Goal: Task Accomplishment & Management: Use online tool/utility

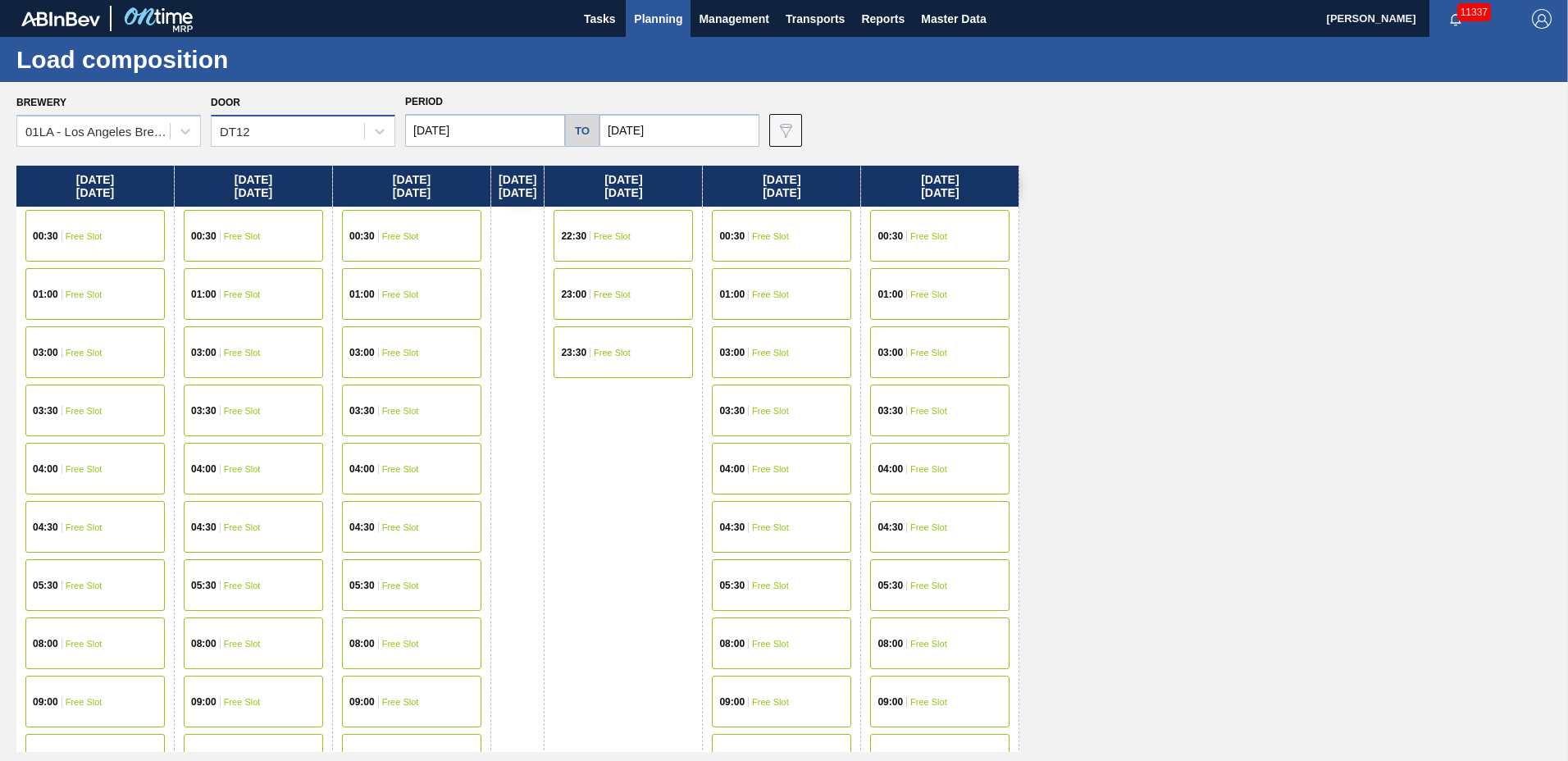
drag, startPoint x: 242, startPoint y: 128, endPoint x: 258, endPoint y: 142, distance: 21.3
click at [245, 128] on div "DT12" at bounding box center [235, 132] width 30 height 14
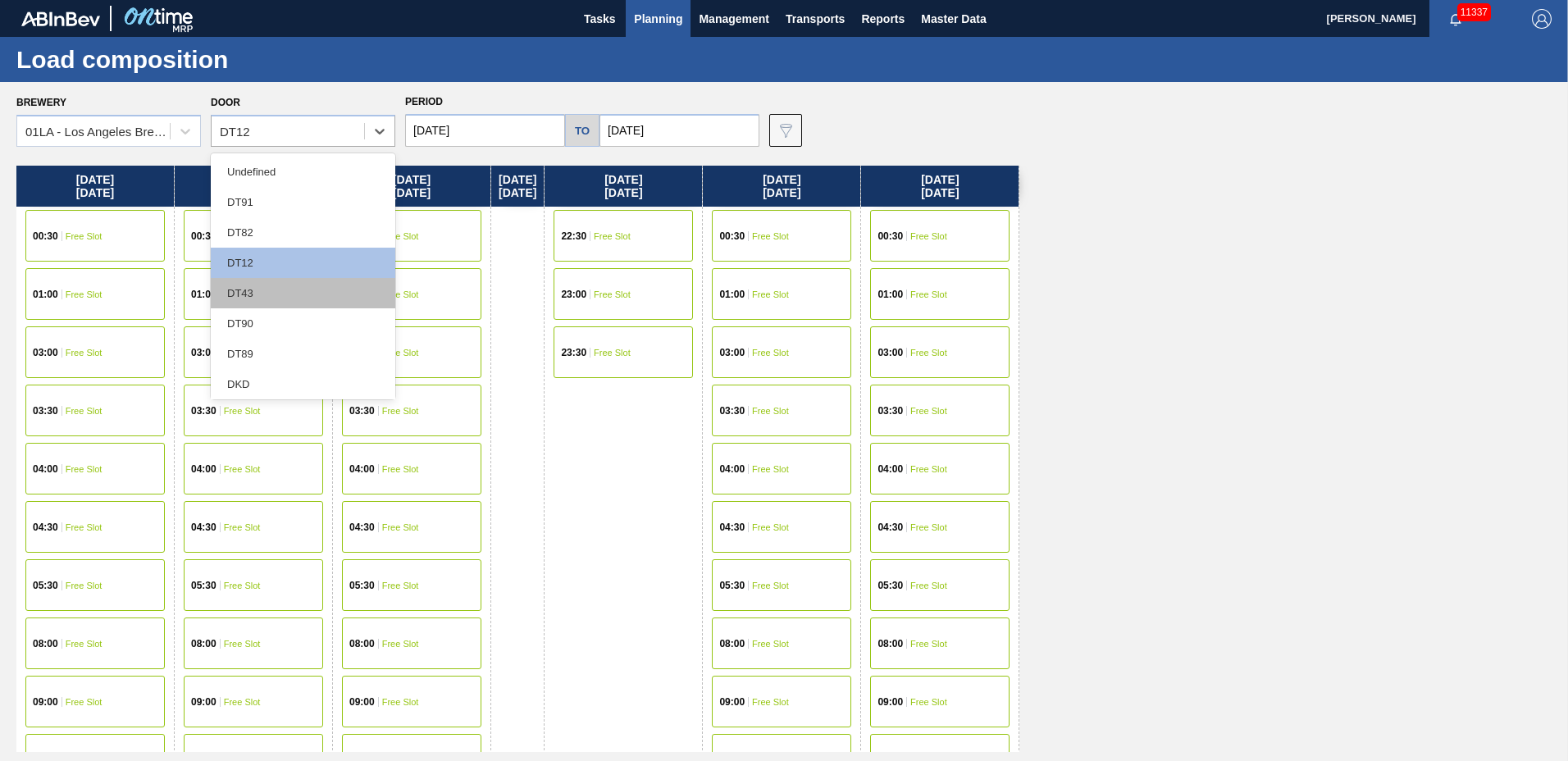
click at [253, 298] on div "DT43" at bounding box center [303, 293] width 185 height 30
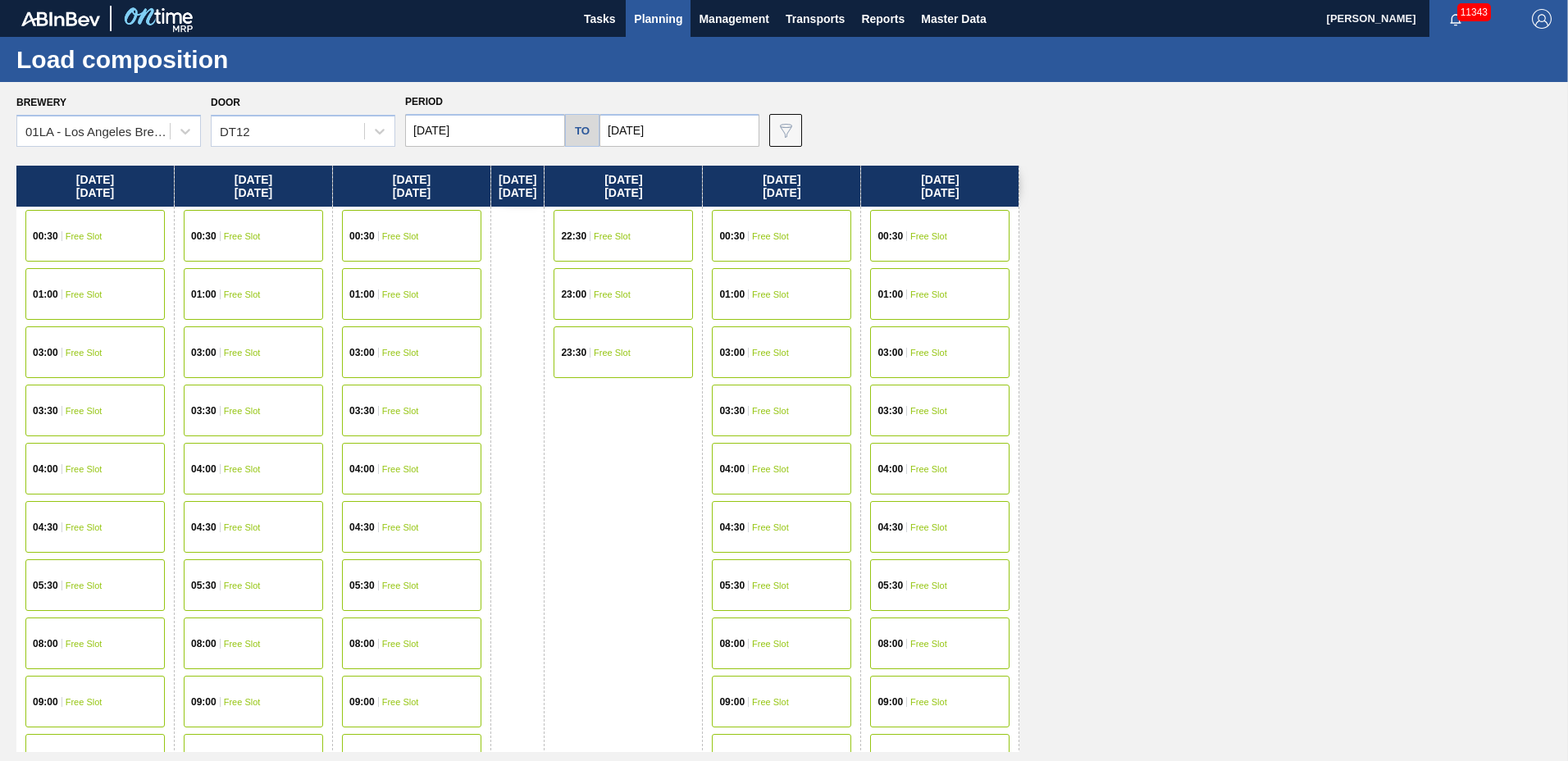
drag, startPoint x: 289, startPoint y: 141, endPoint x: 291, endPoint y: 151, distance: 10.2
click at [291, 145] on div "DT12" at bounding box center [303, 131] width 185 height 32
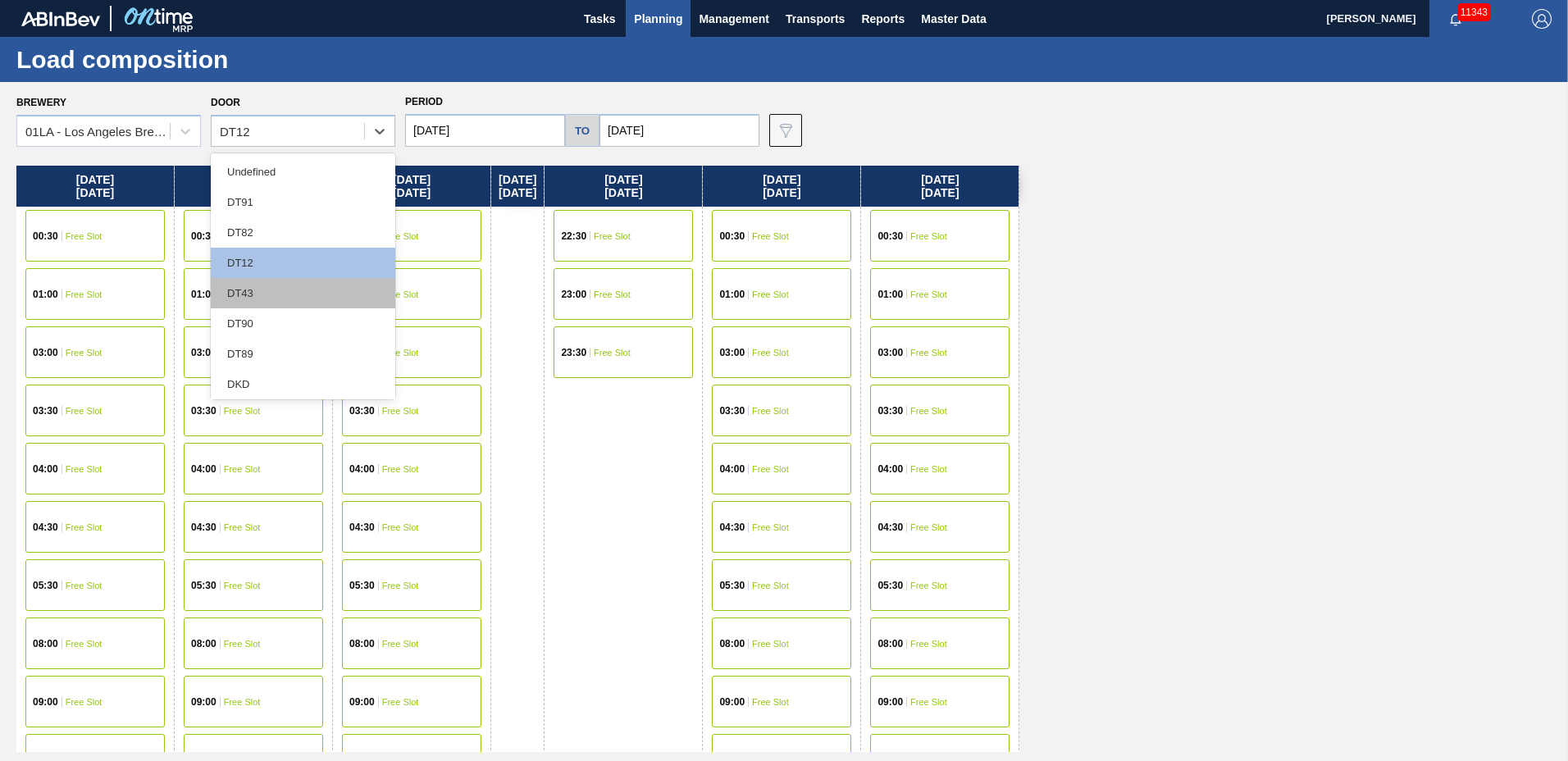
click at [260, 279] on div "DT43" at bounding box center [303, 293] width 185 height 30
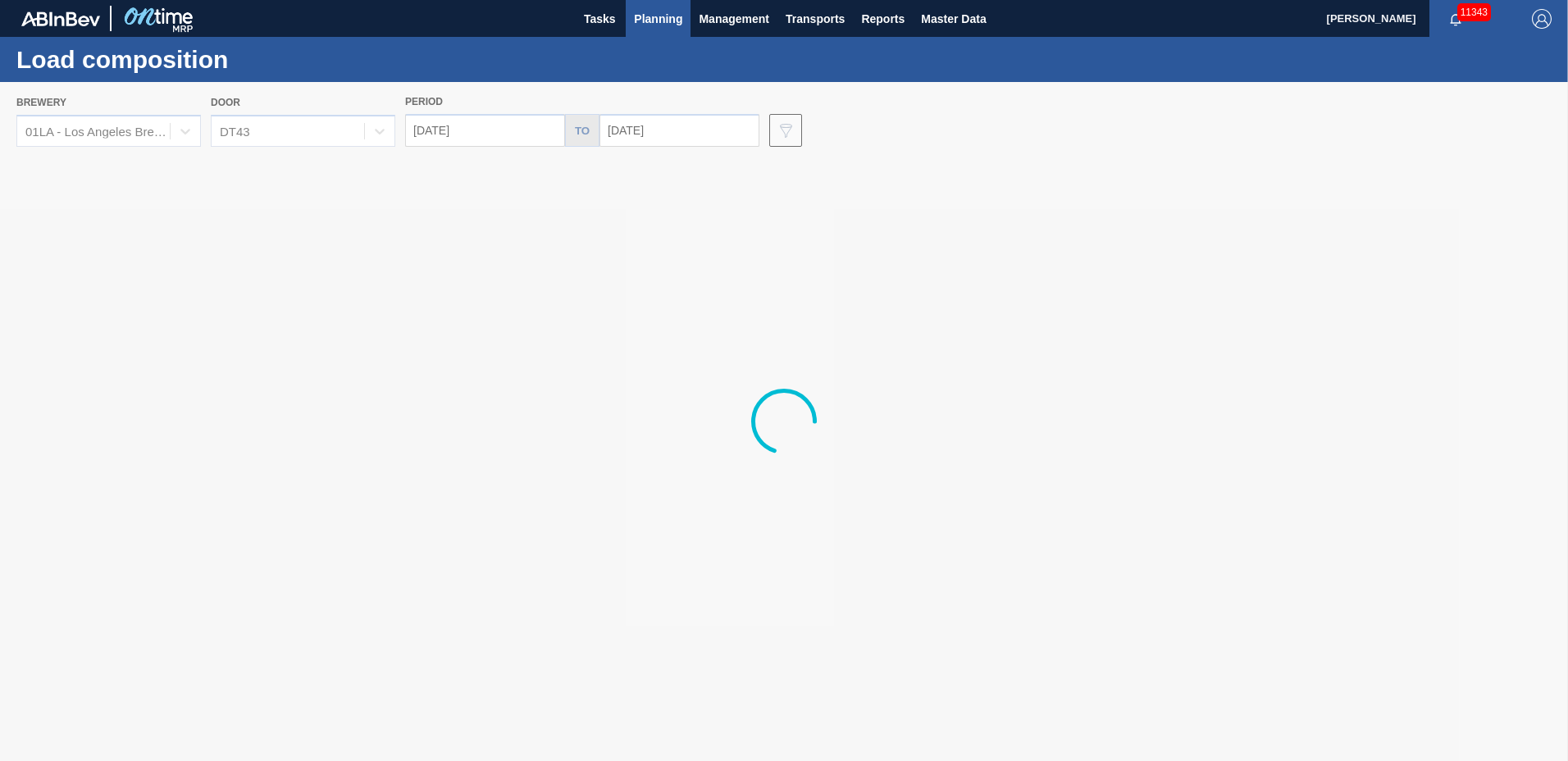
click at [475, 133] on div at bounding box center [784, 421] width 1568 height 679
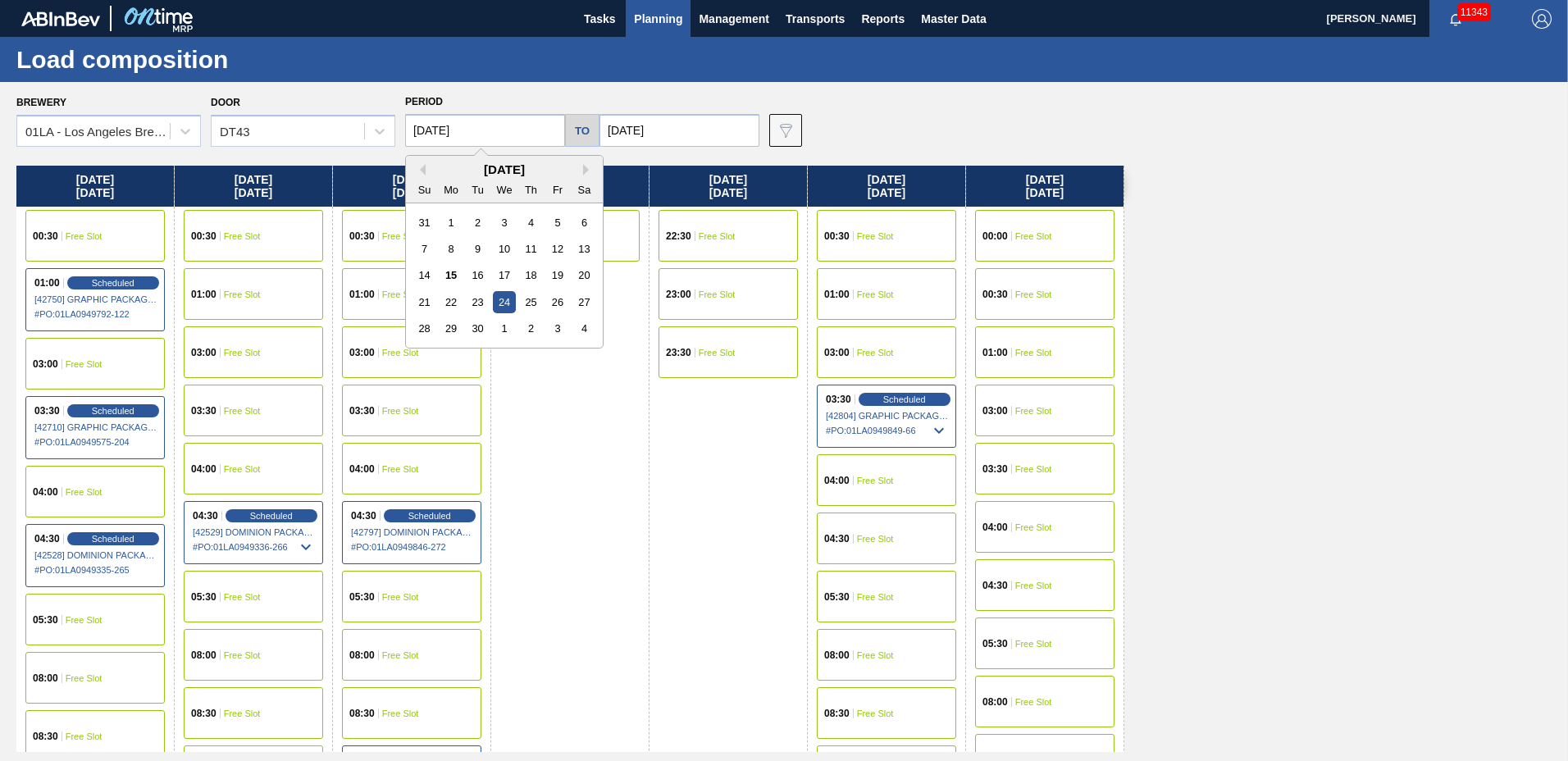
click at [475, 132] on input "[DATE]" at bounding box center [485, 130] width 160 height 33
click at [500, 277] on div "17" at bounding box center [503, 274] width 22 height 22
type input "09/17/2025"
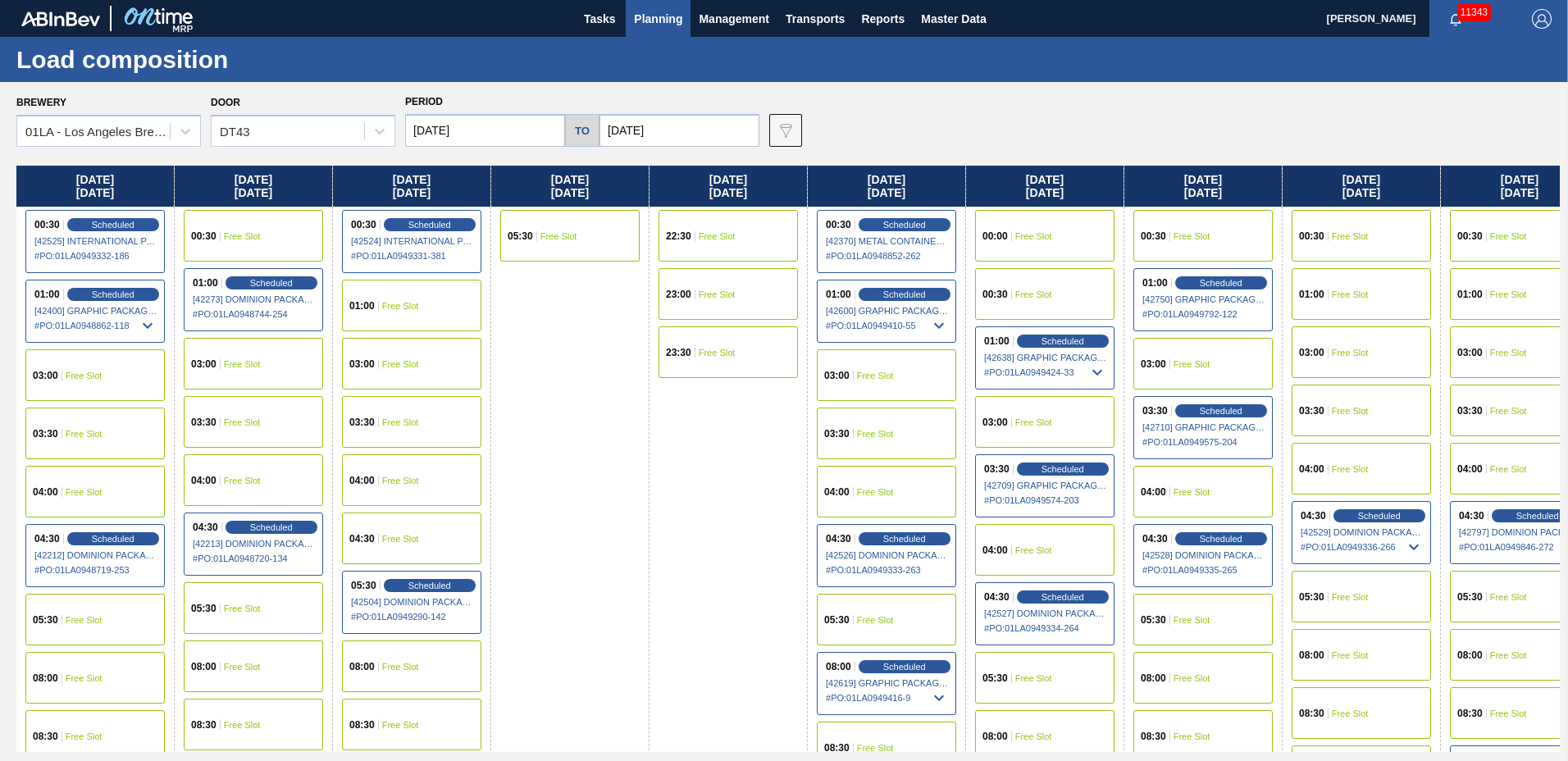
click at [72, 309] on span "[42400] GRAPHIC PACKAGING INTERNATIONA - 0008221069" at bounding box center [96, 310] width 123 height 9
click at [98, 296] on span "Scheduled" at bounding box center [112, 293] width 46 height 10
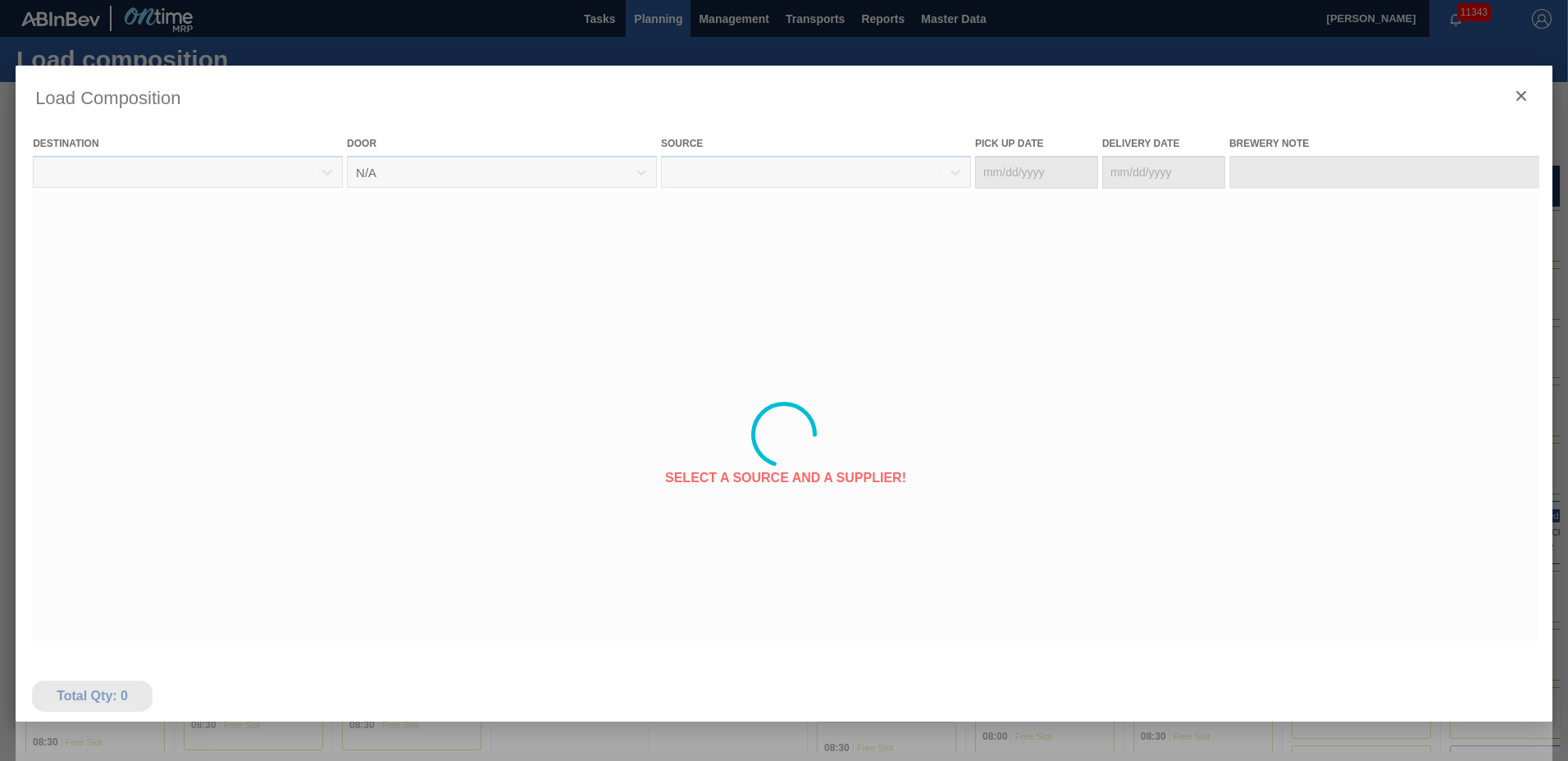
type Date "09/13/2025"
type Date "09/17/2025"
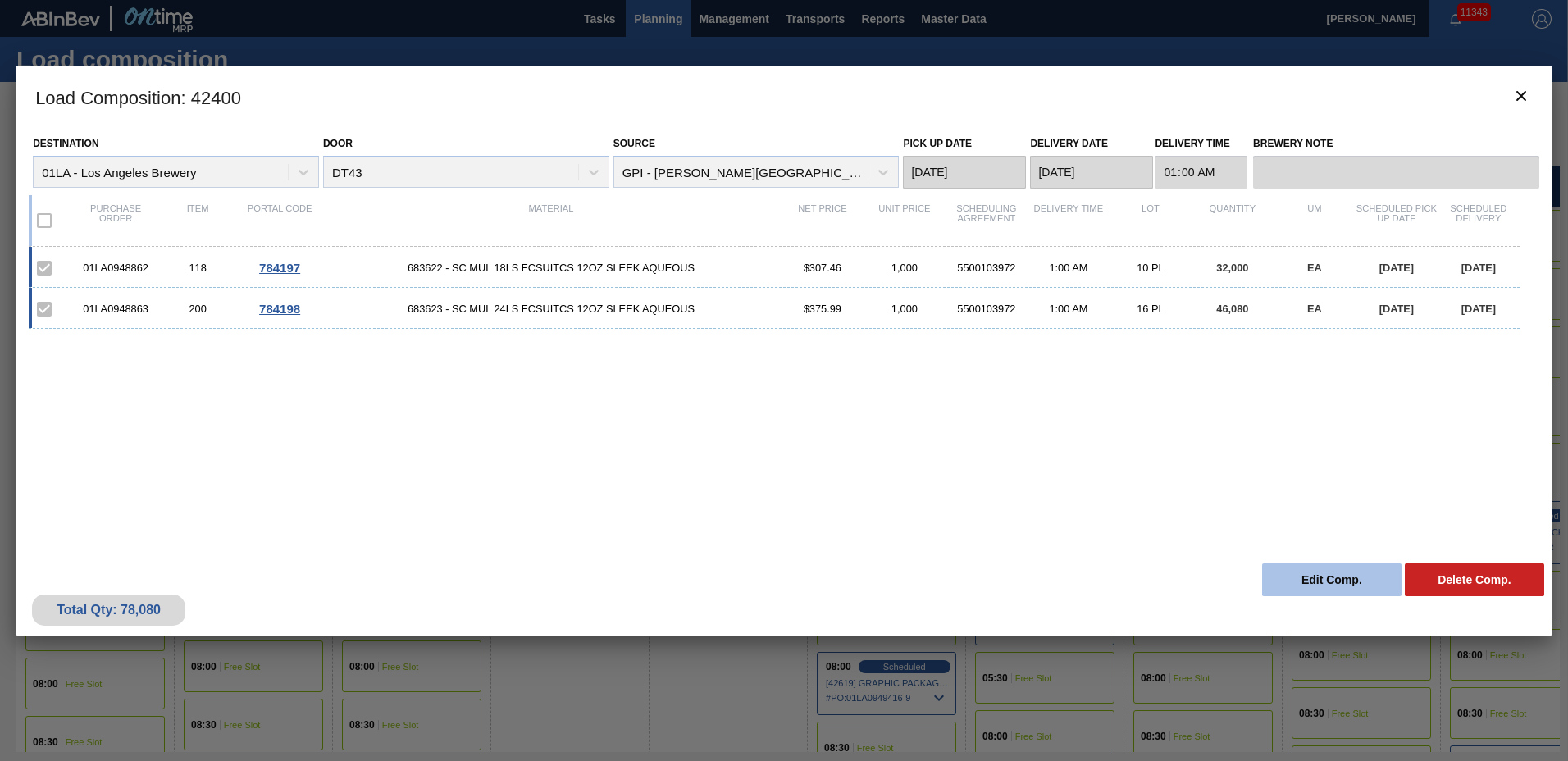
click at [1291, 581] on button "Edit Comp." at bounding box center [1331, 579] width 139 height 33
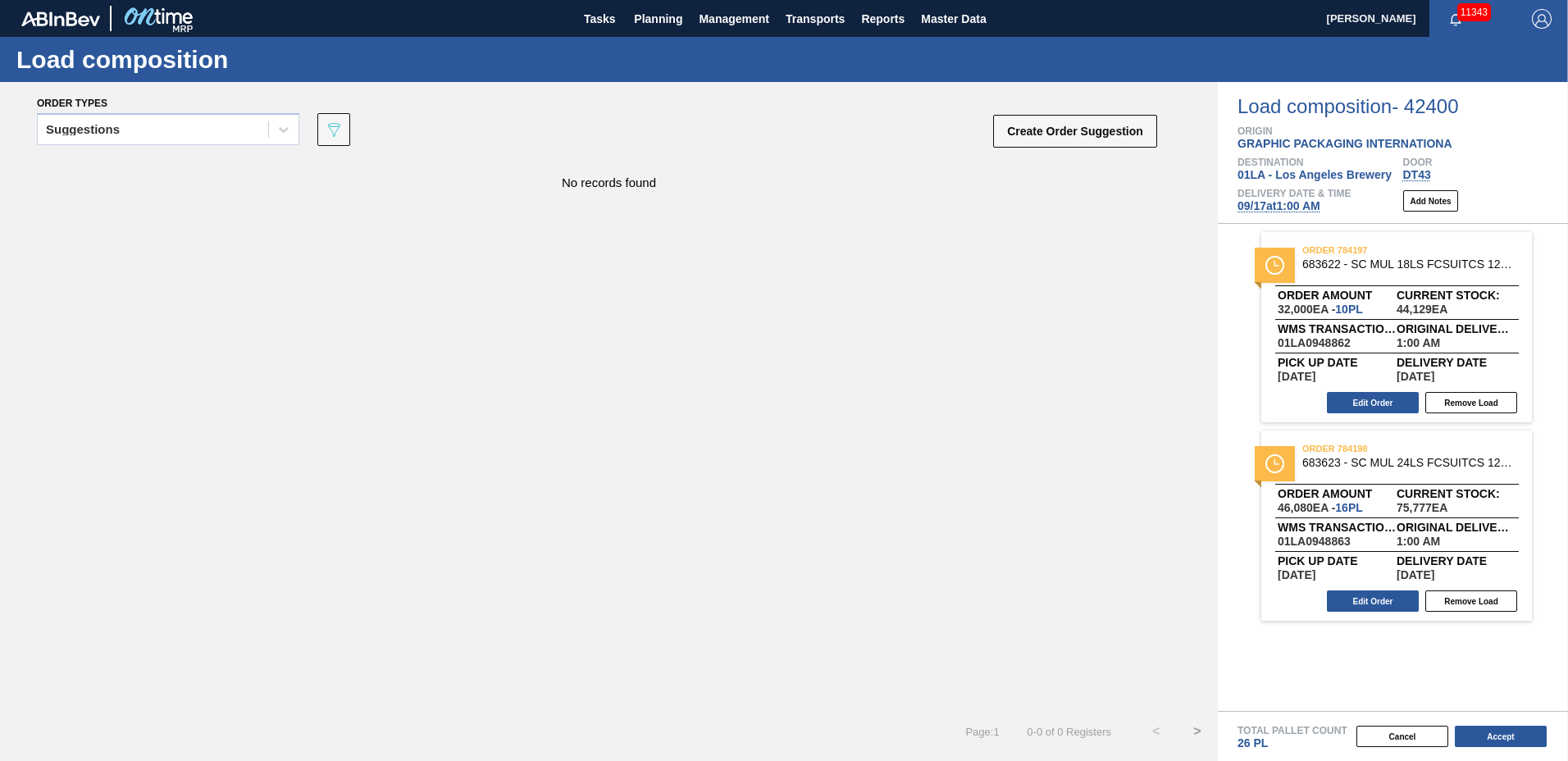
click at [1281, 204] on span "09/17 at 1:00 AM" at bounding box center [1278, 205] width 82 height 13
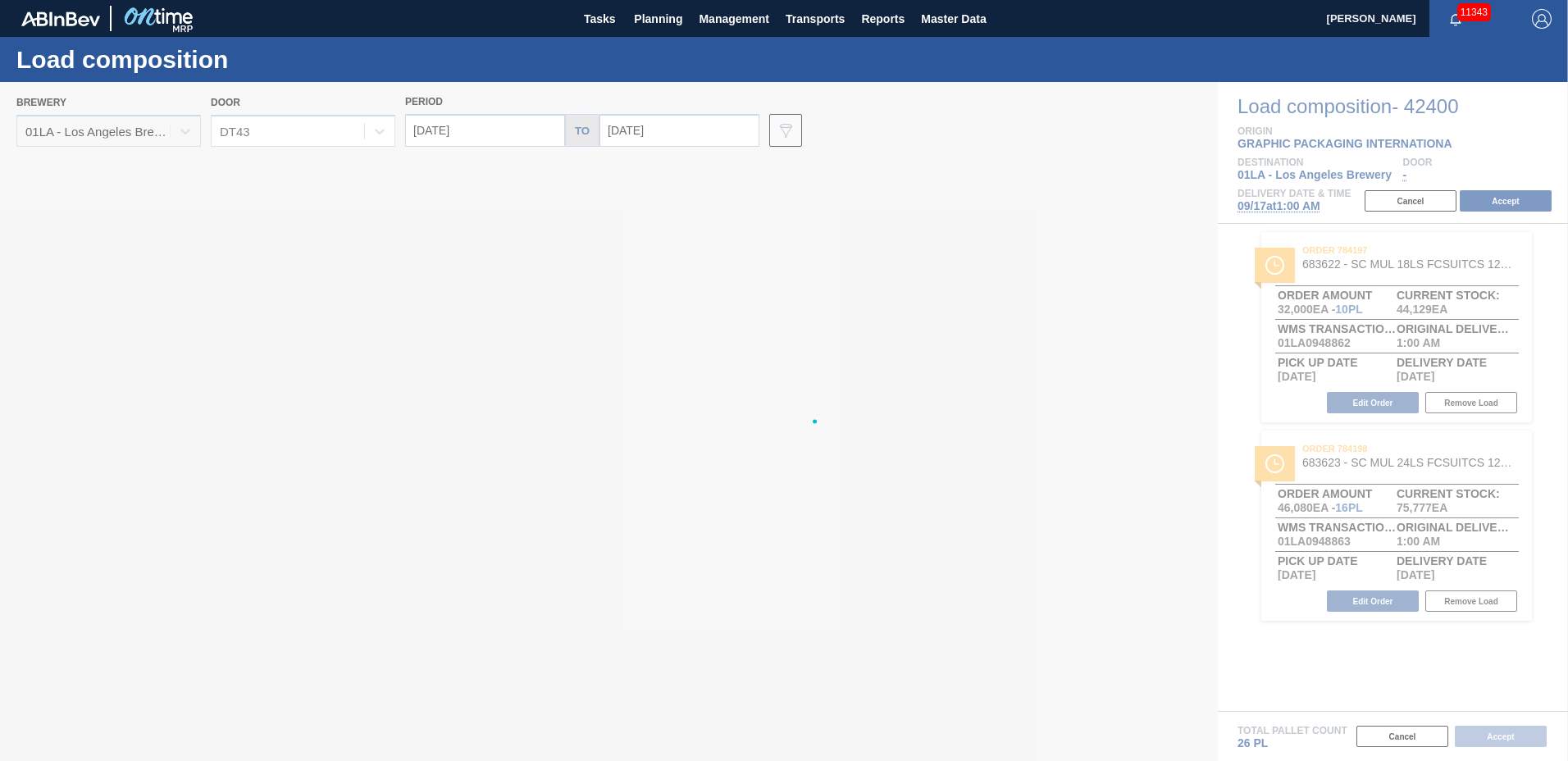
type input "[DATE]"
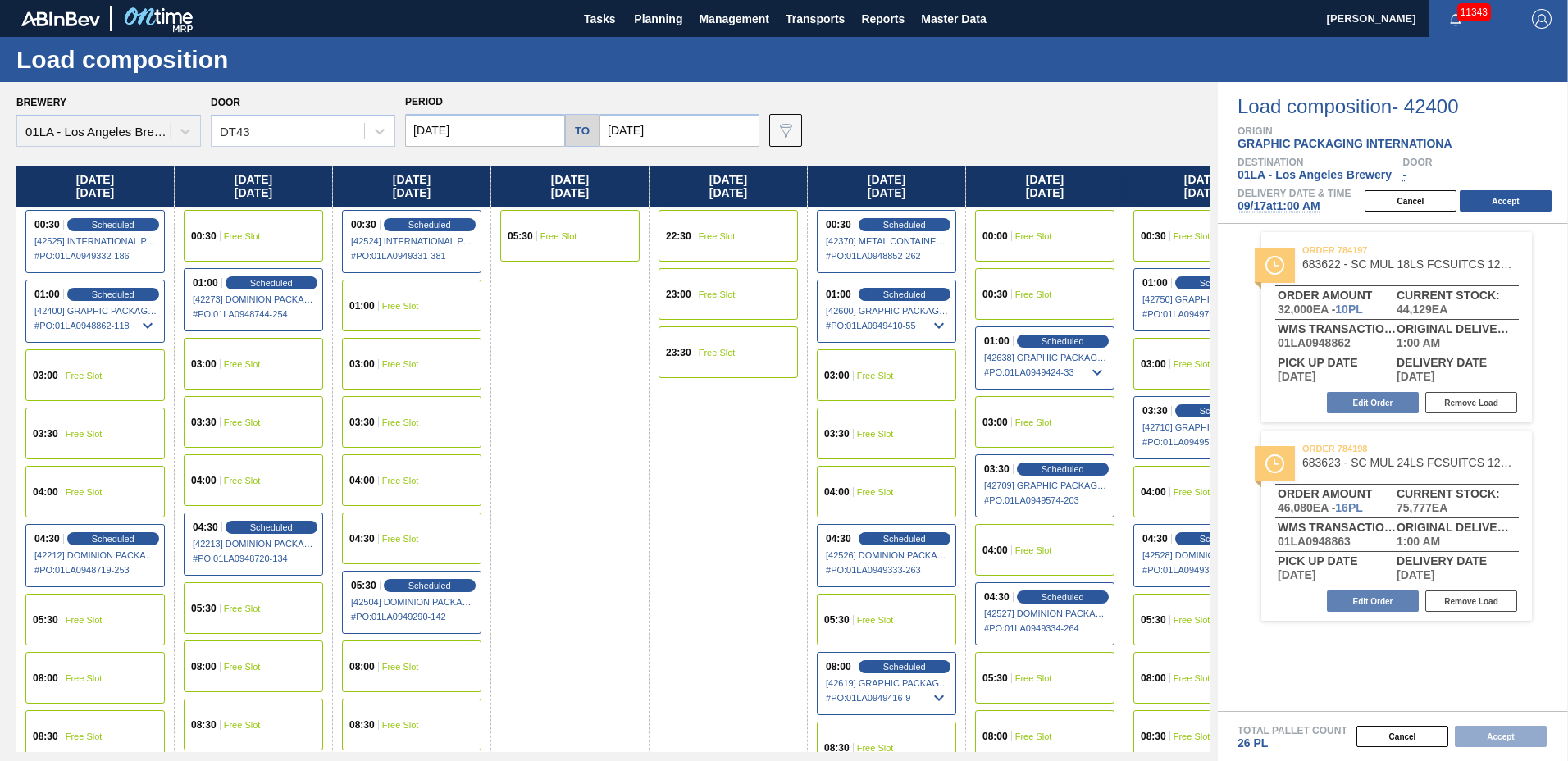
click at [514, 120] on input "09/17/2025" at bounding box center [485, 130] width 160 height 33
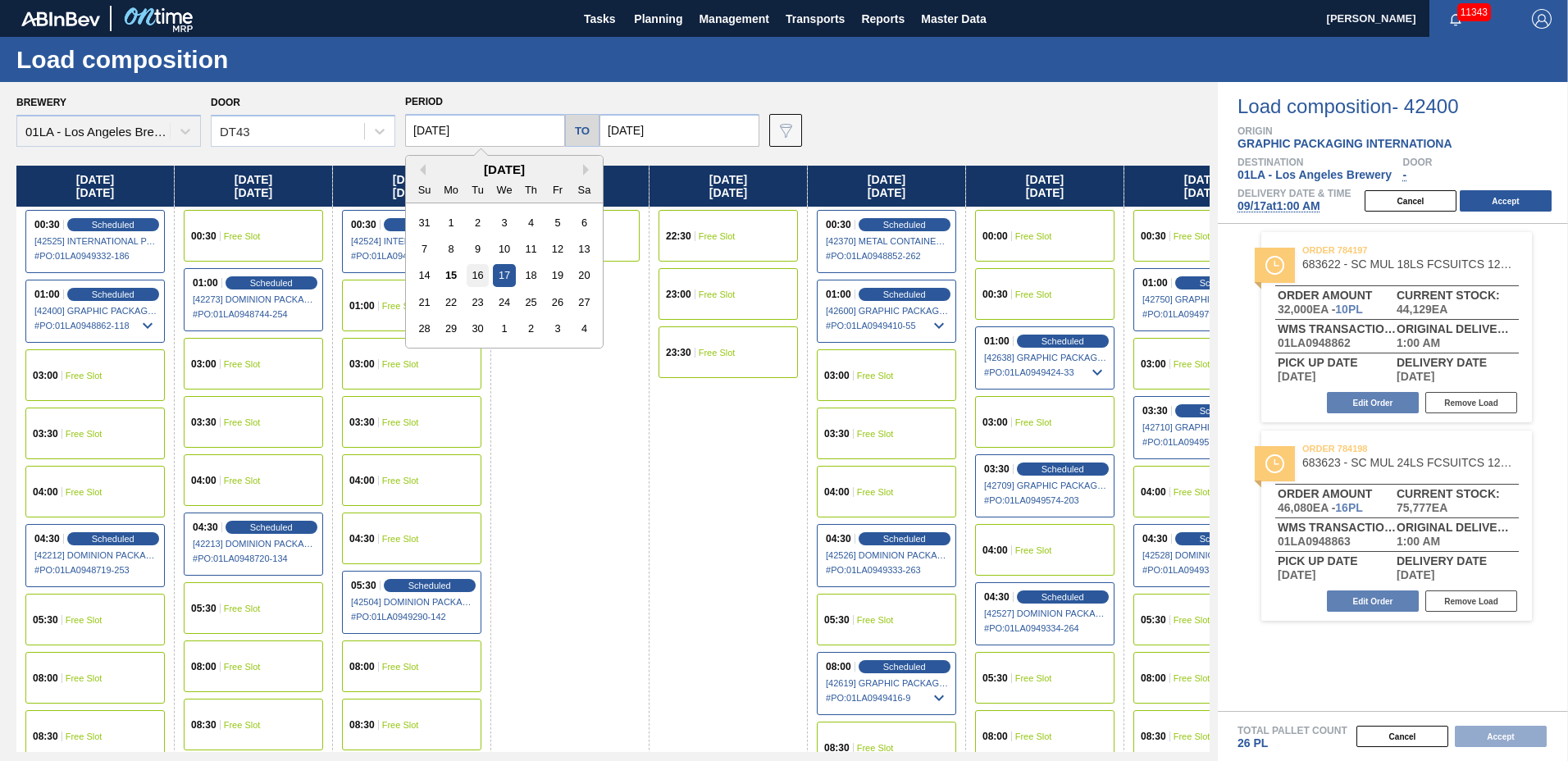
click at [487, 273] on div "16" at bounding box center [477, 274] width 22 height 22
type input "09/16/2025"
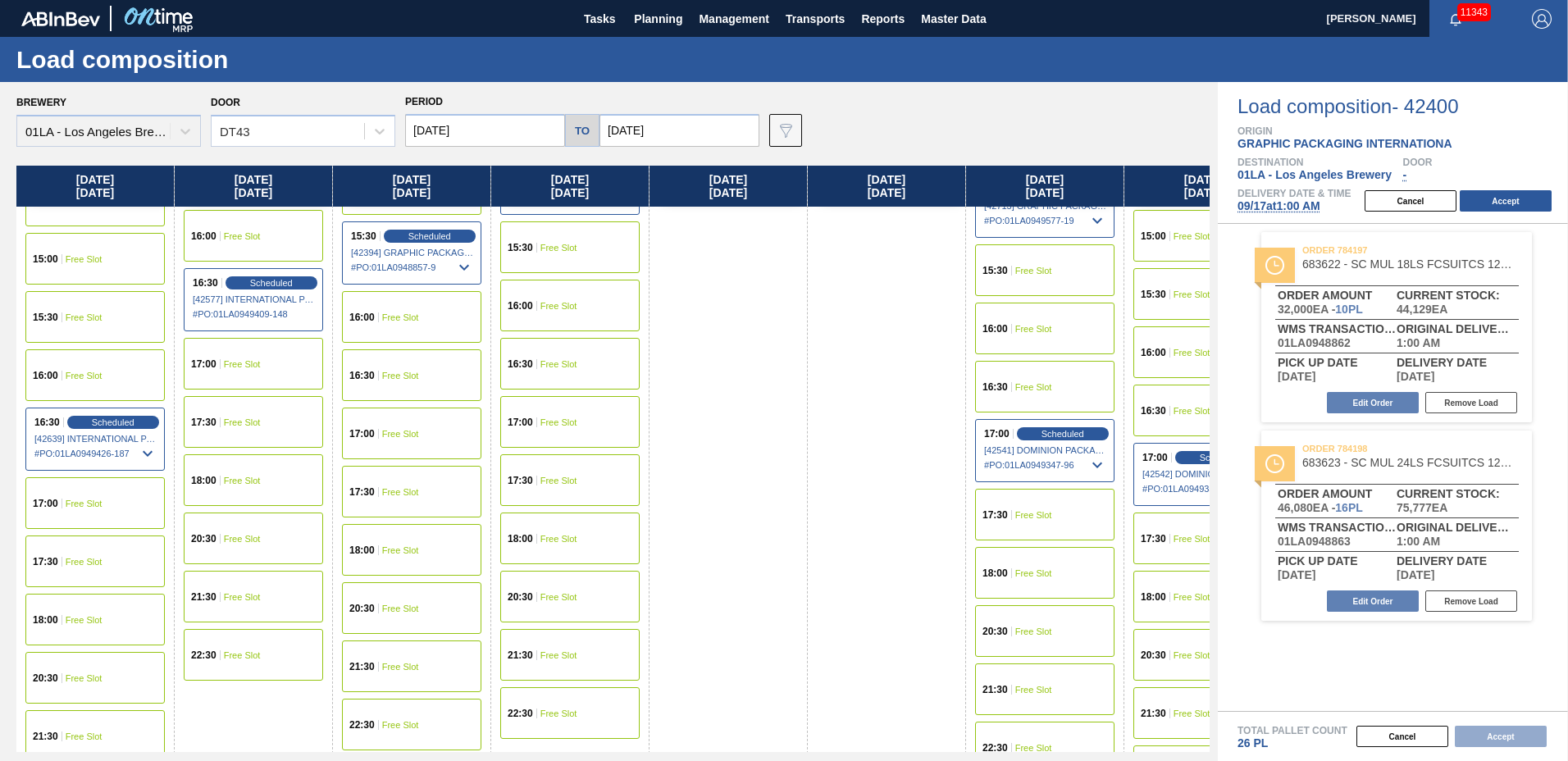
scroll to position [628, 0]
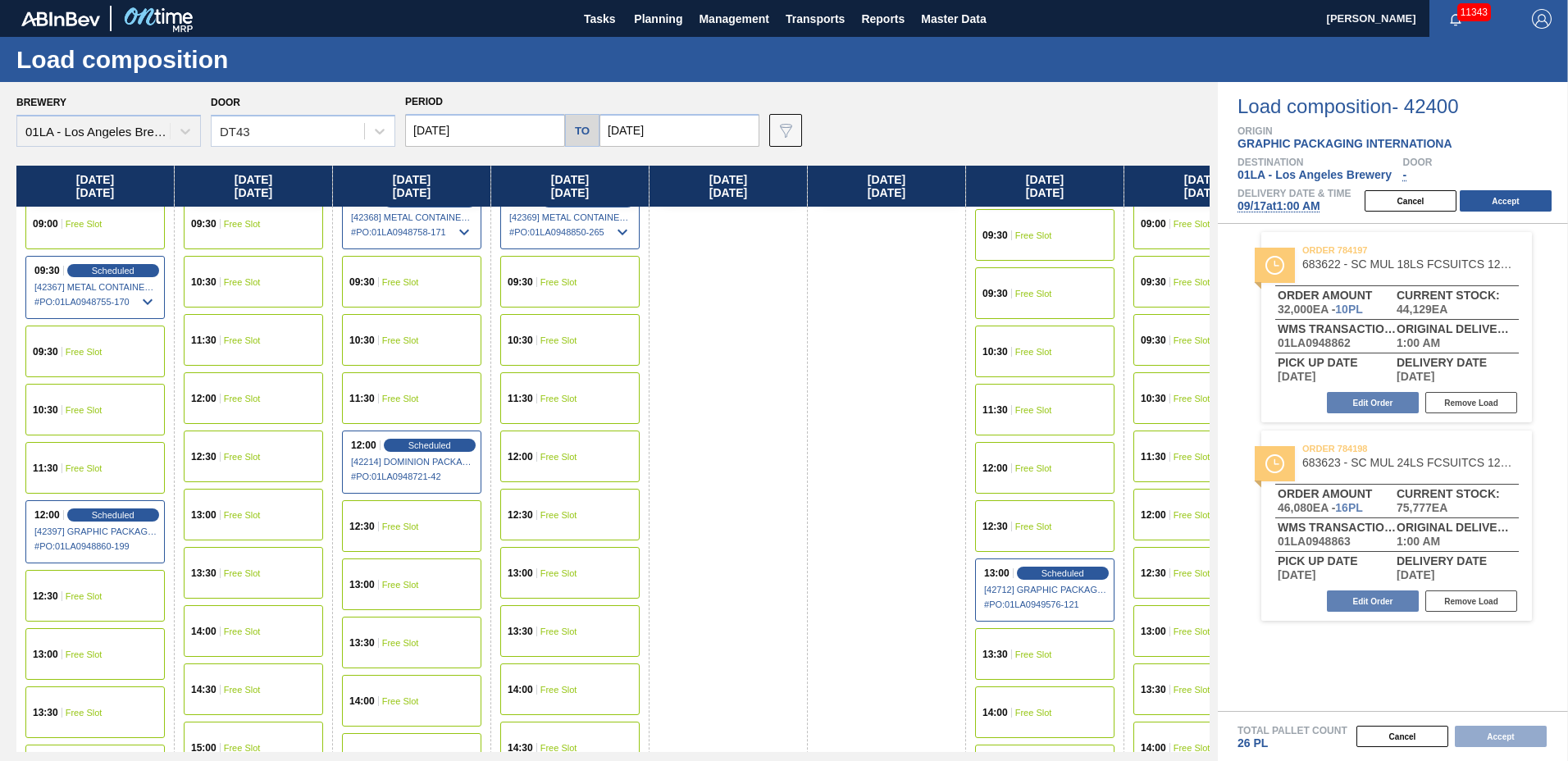
click at [80, 657] on span "Free Slot" at bounding box center [83, 654] width 37 height 9
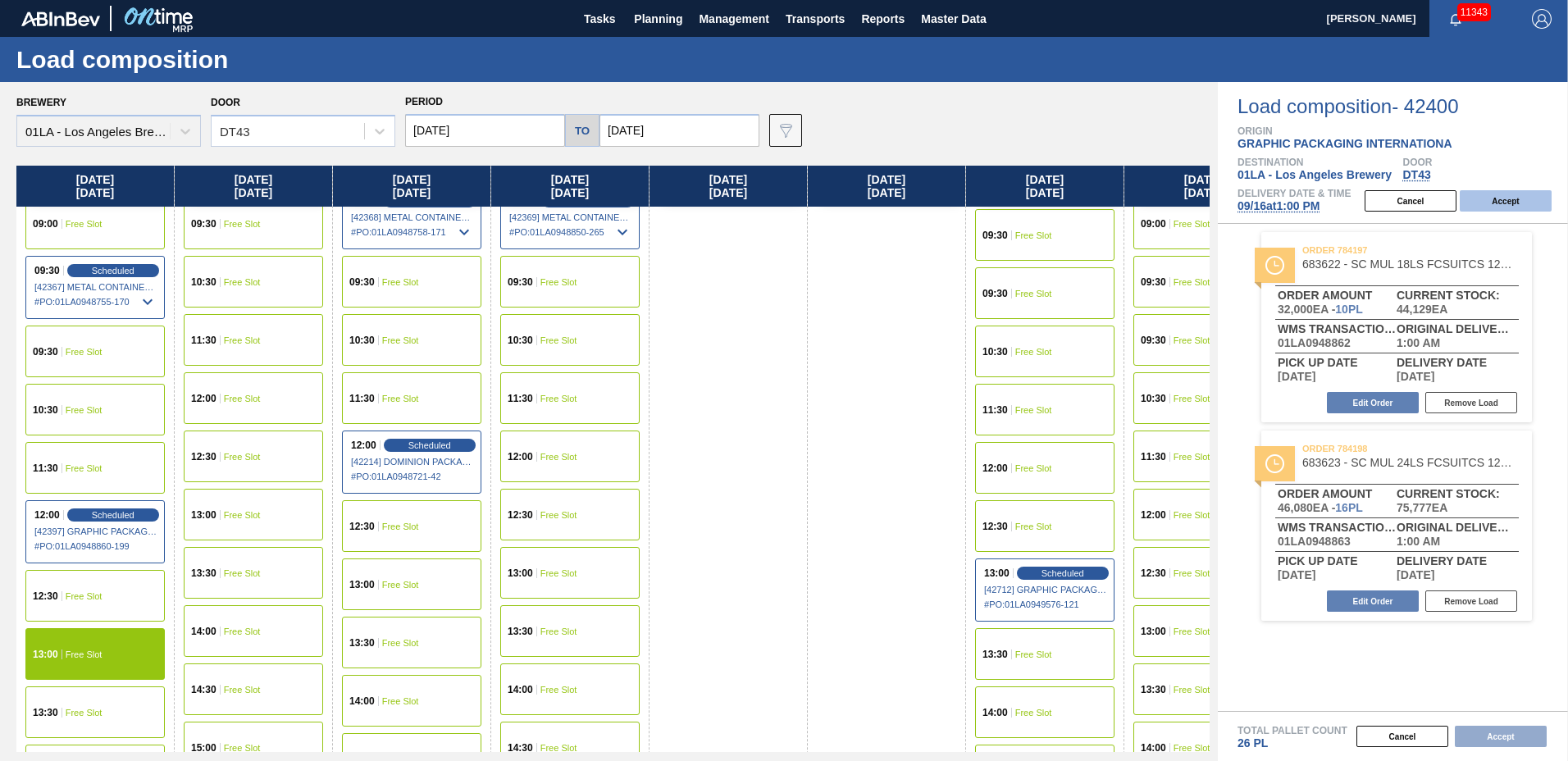
click at [1505, 202] on button "Accept" at bounding box center [1505, 201] width 92 height 22
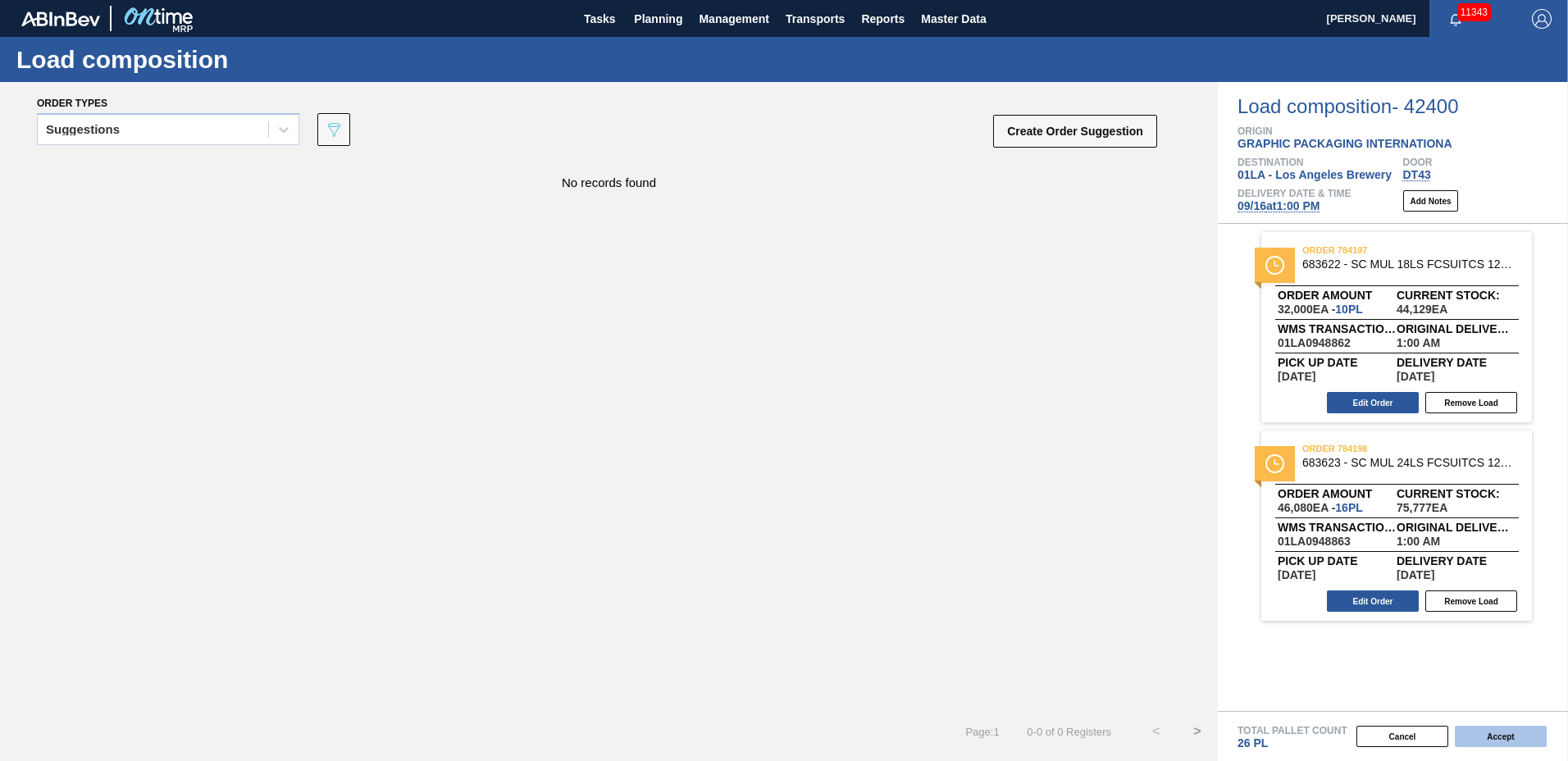
click at [1521, 737] on button "Accept" at bounding box center [1500, 735] width 92 height 22
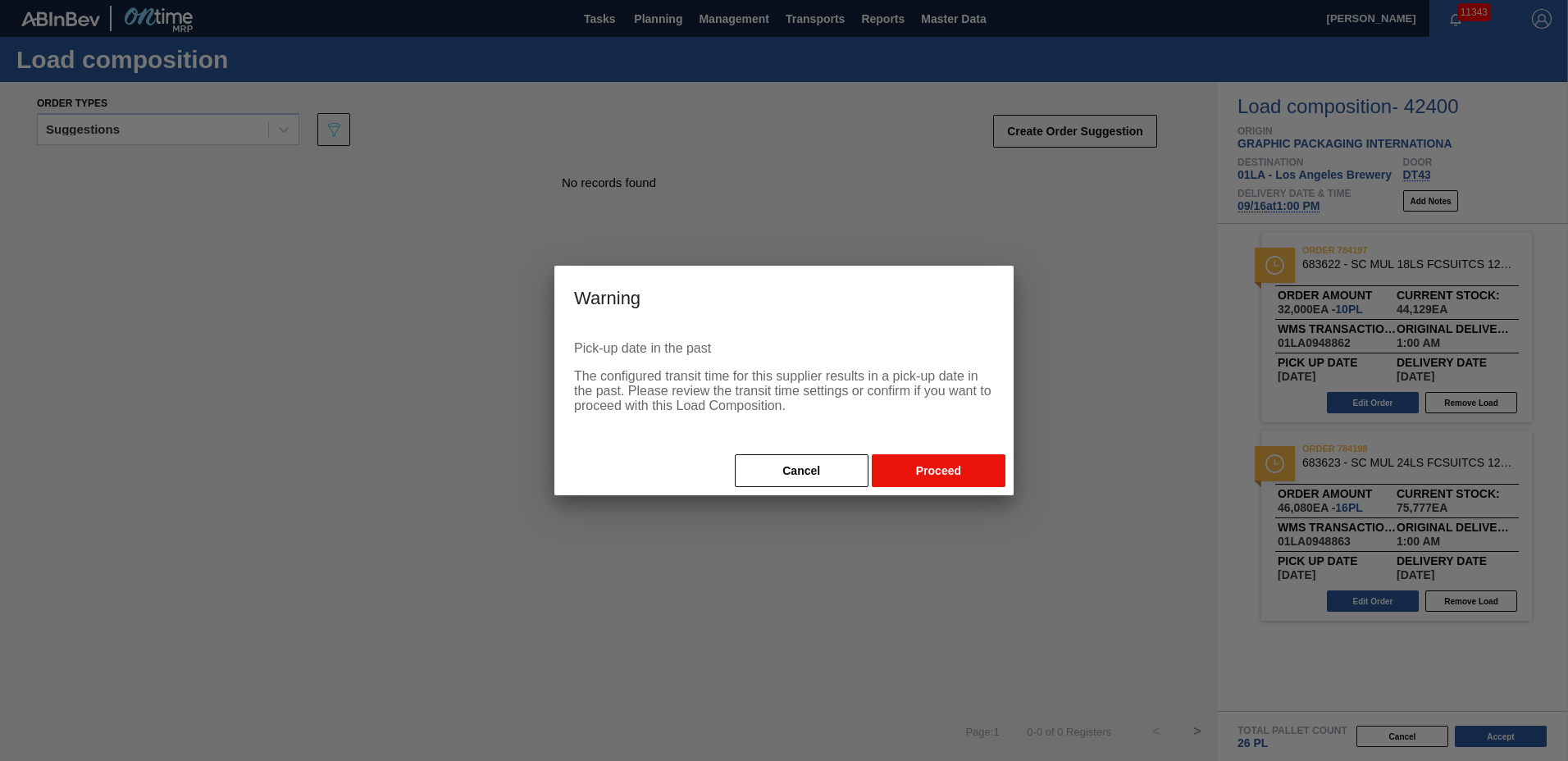
click at [958, 473] on button "Proceed" at bounding box center [937, 470] width 134 height 33
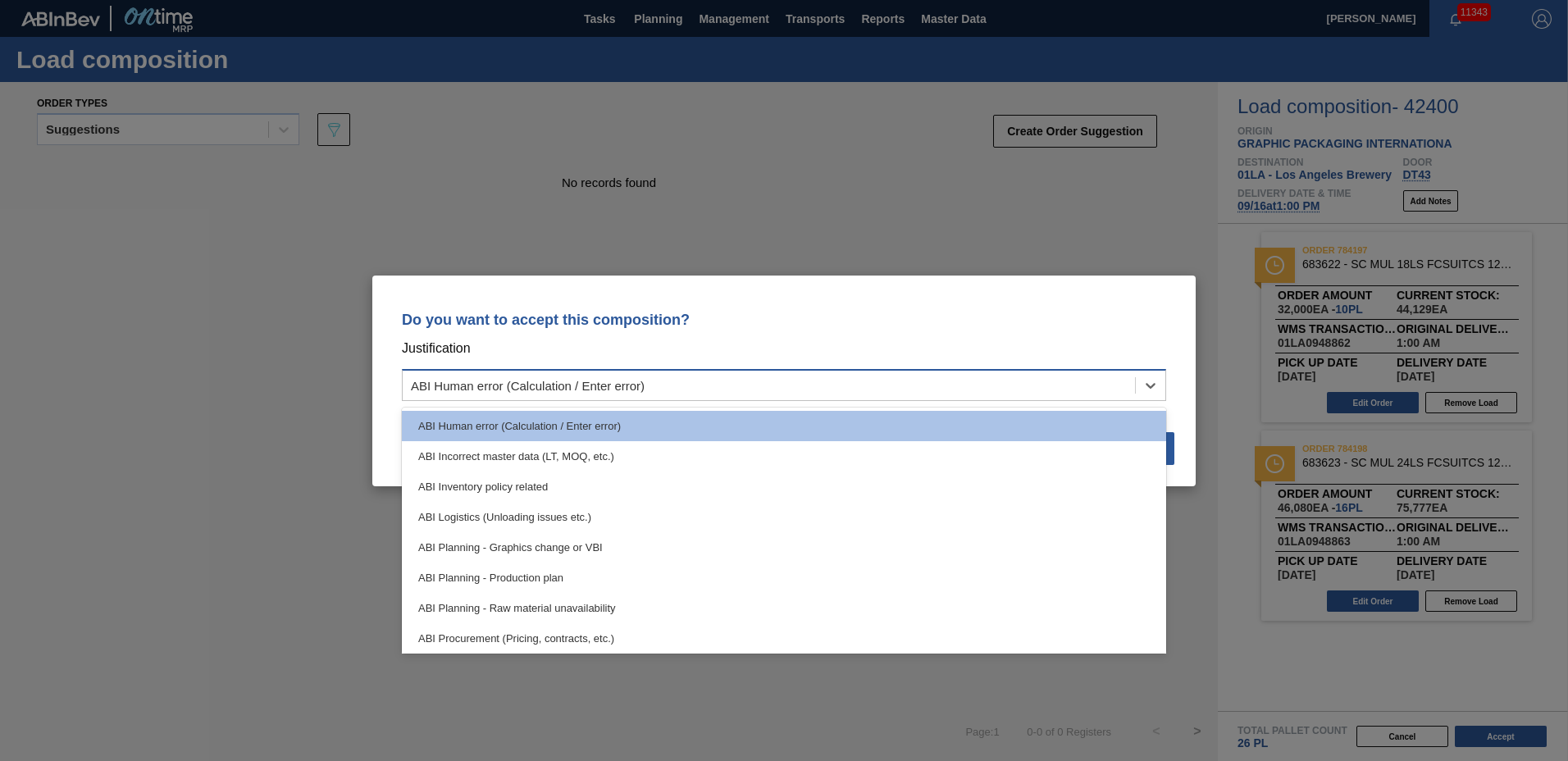
click at [811, 387] on div "ABI Human error (Calculation / Enter error)" at bounding box center [768, 384] width 732 height 24
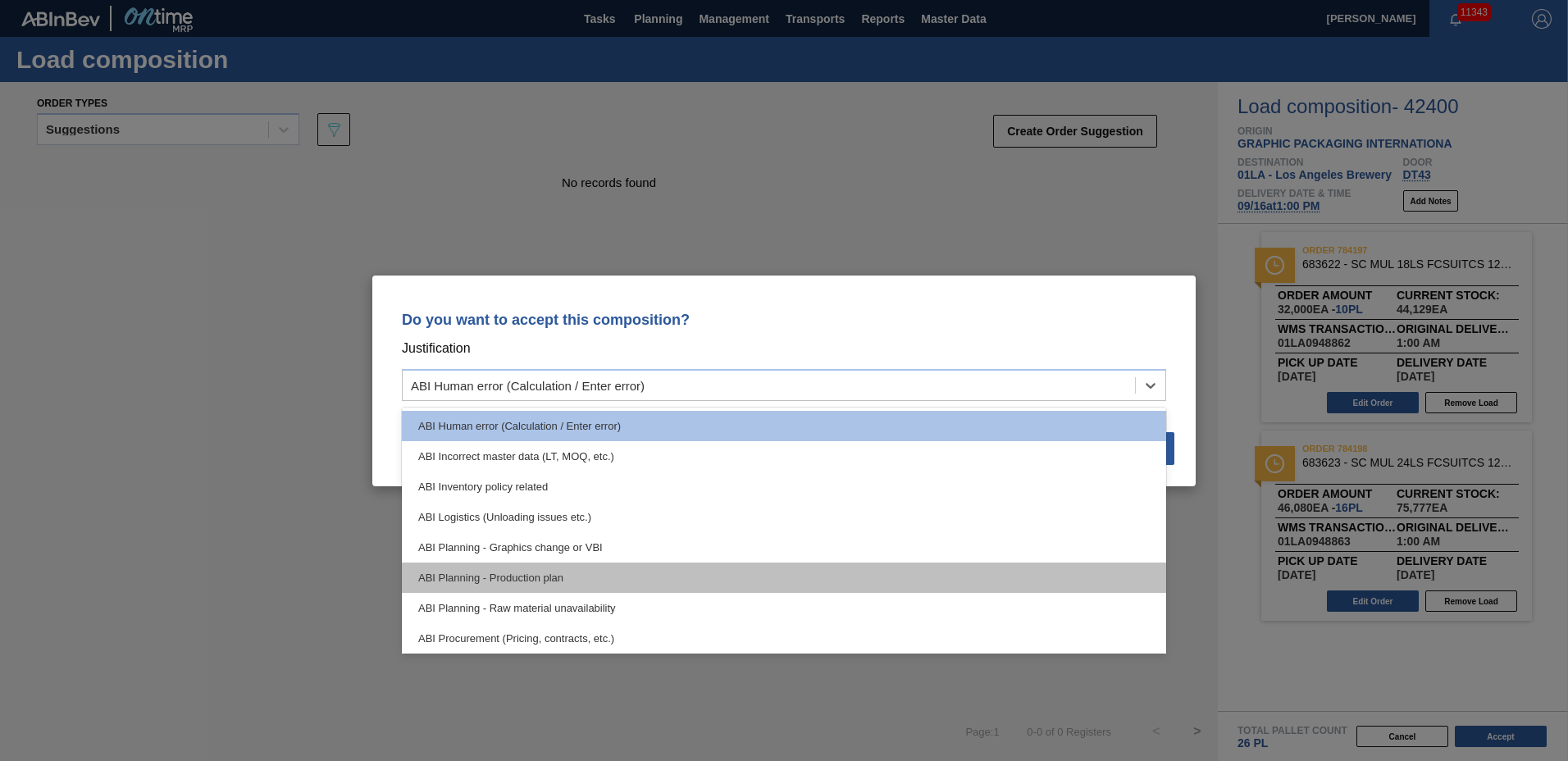
drag, startPoint x: 626, startPoint y: 542, endPoint x: 611, endPoint y: 575, distance: 36.2
click at [611, 576] on div "ABI Human error (Calculation / Enter error) ABI Incorrect master data (LT, MOQ,…" at bounding box center [783, 530] width 764 height 246
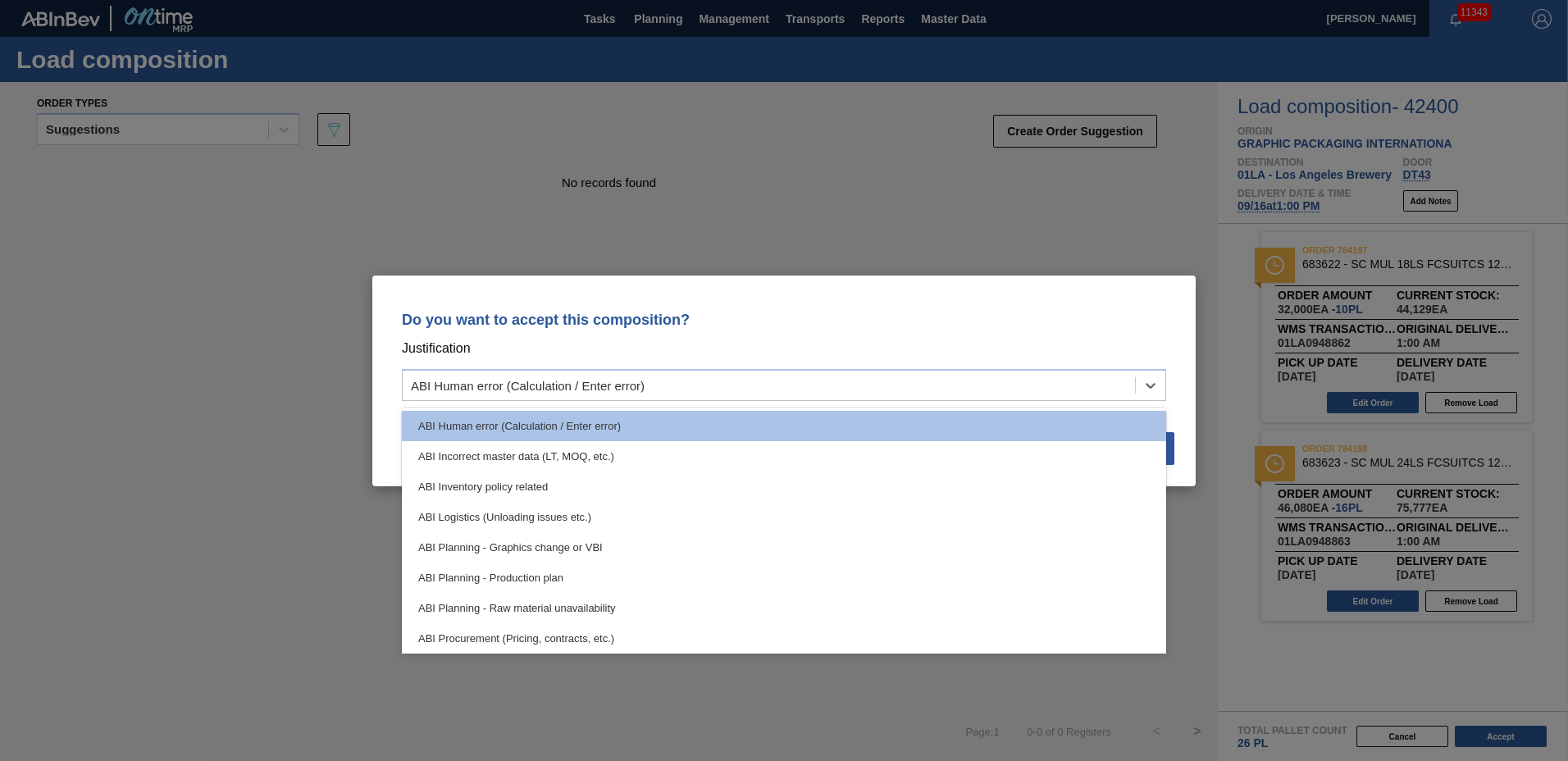
click at [582, 579] on div "ABI Planning - Production plan" at bounding box center [783, 577] width 764 height 30
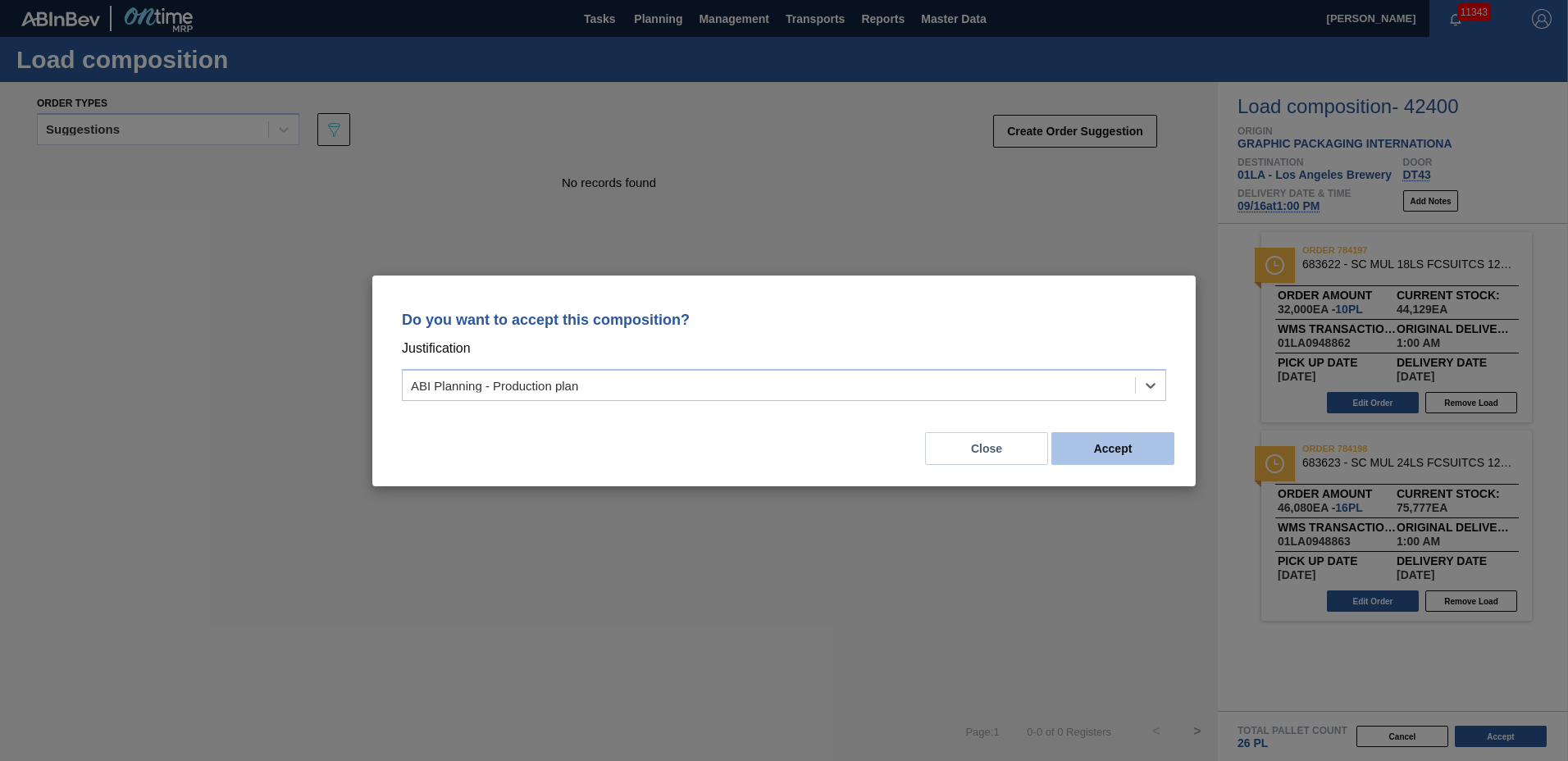
click at [1114, 455] on button "Accept" at bounding box center [1113, 448] width 123 height 33
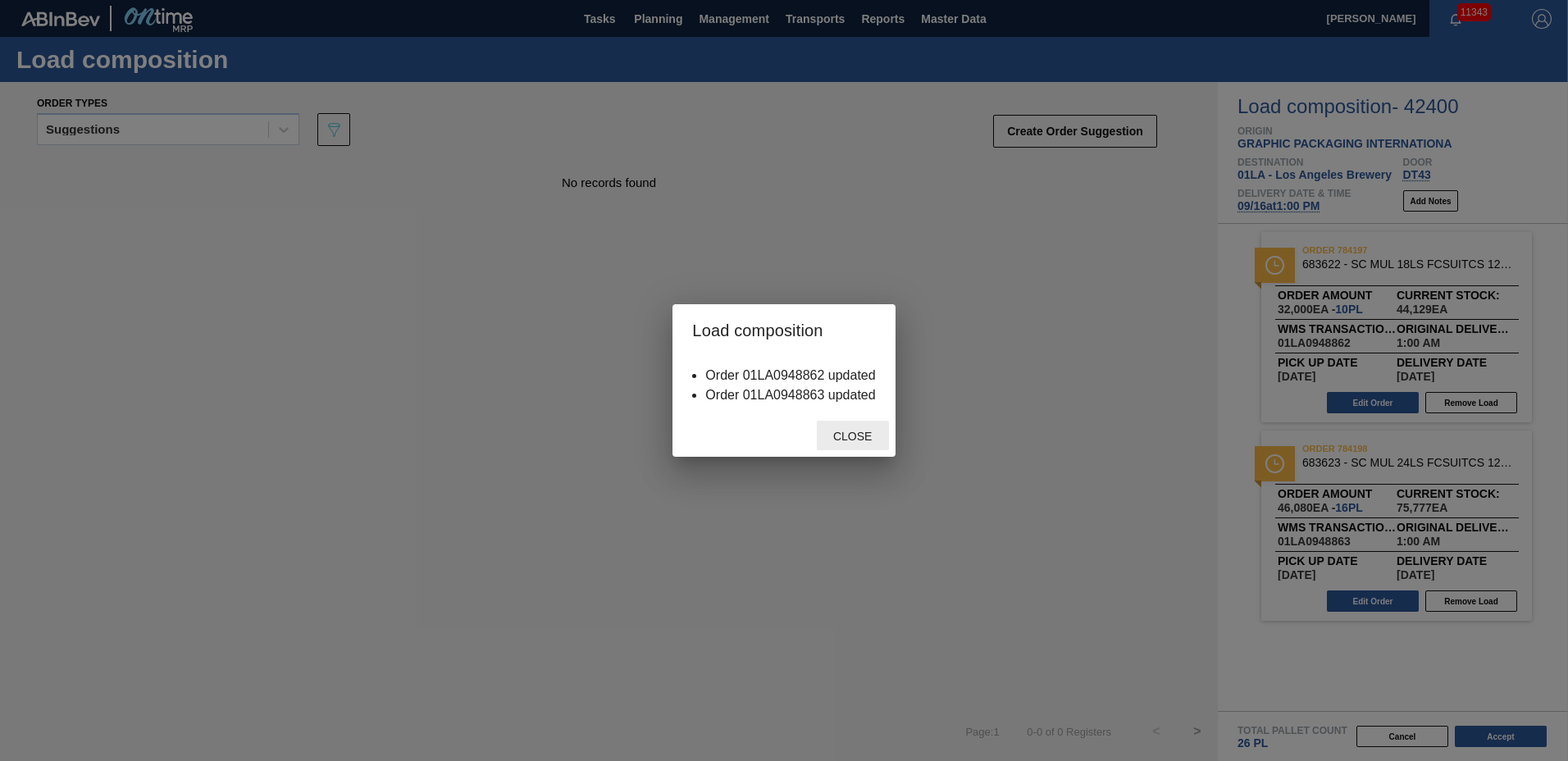
click at [875, 442] on div "Close" at bounding box center [852, 435] width 72 height 30
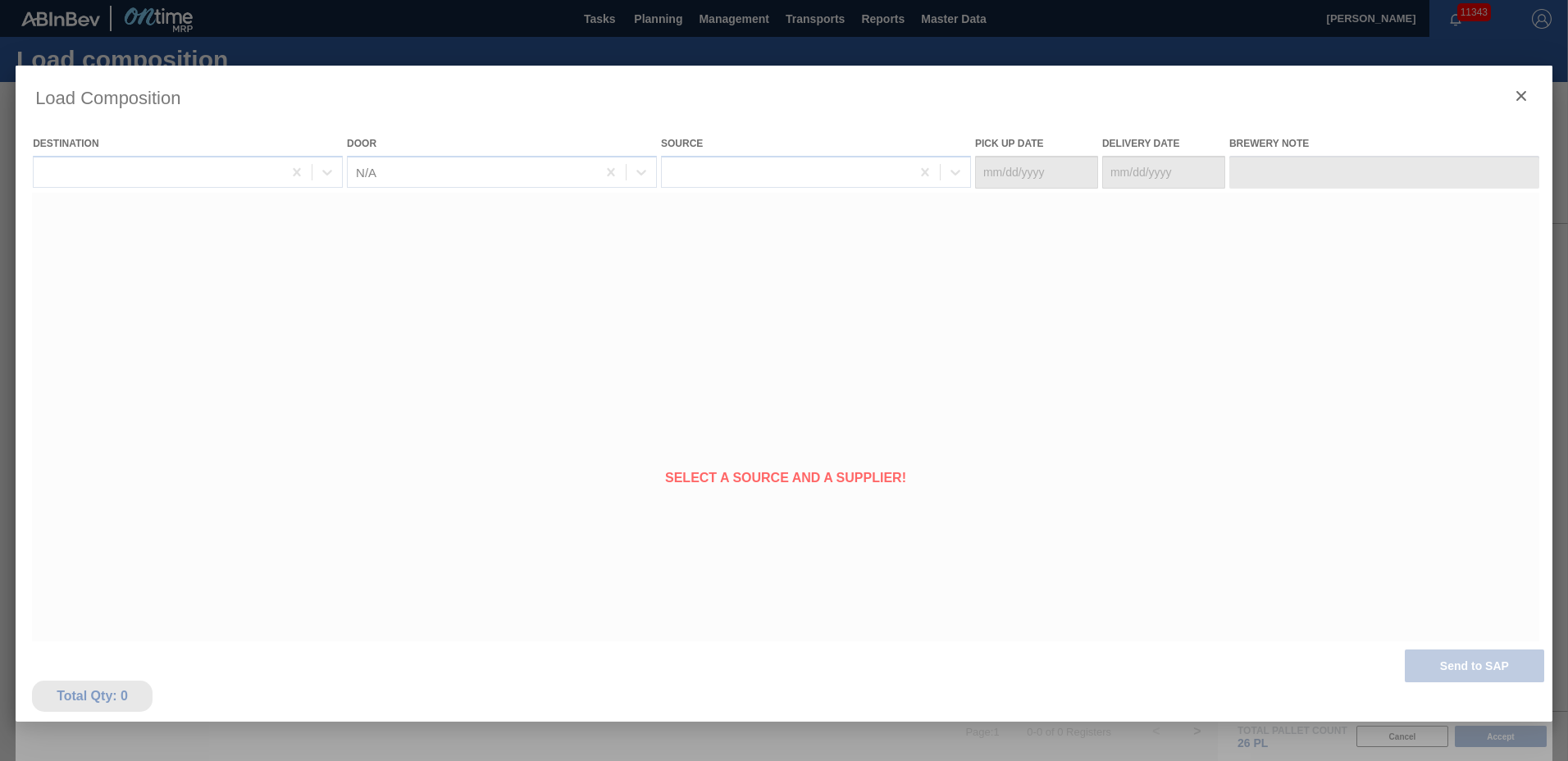
type Date "09/12/2025"
type Date "09/16/2025"
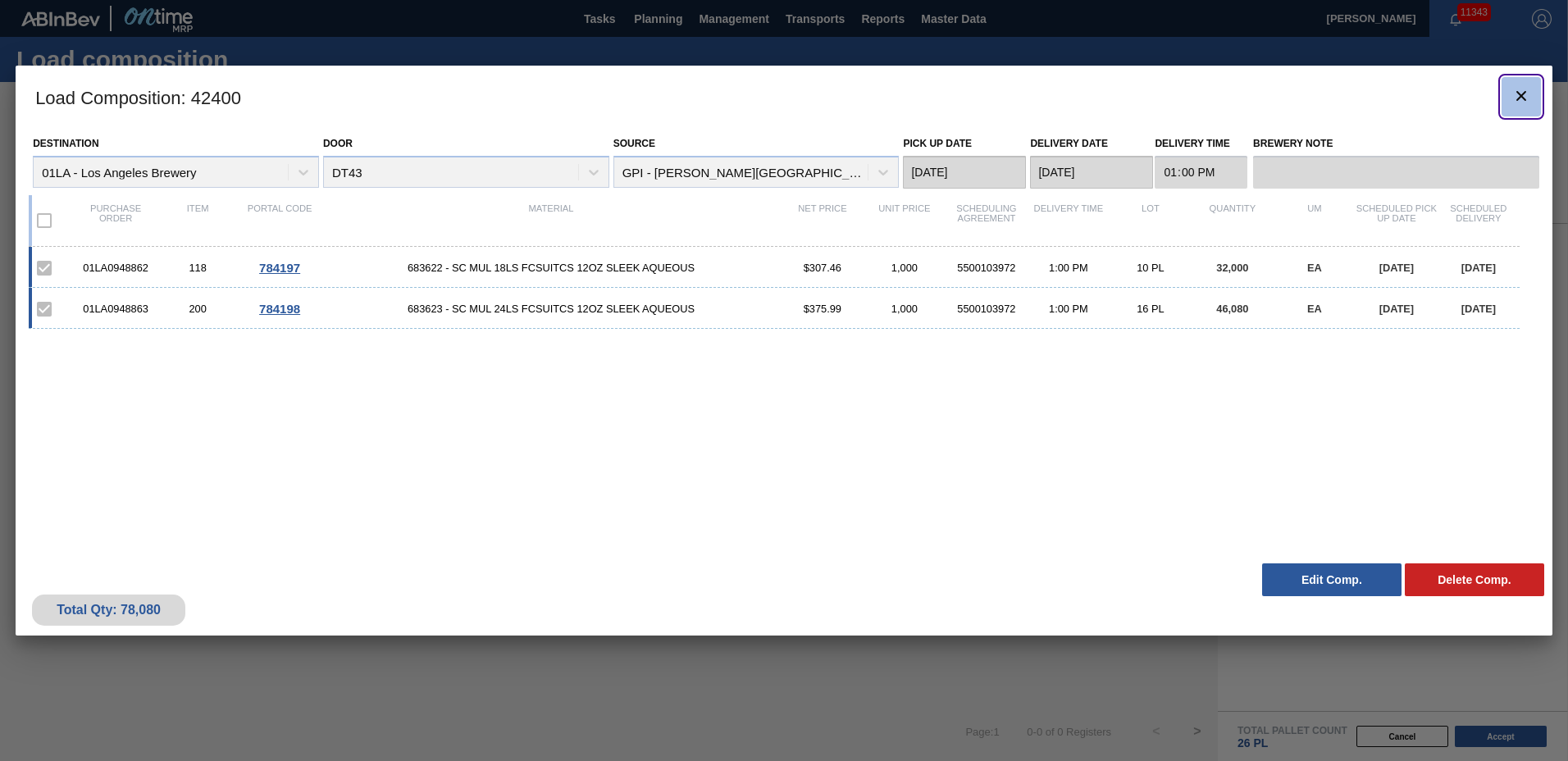
click at [1519, 94] on icon "botão de ícone" at bounding box center [1521, 96] width 9 height 9
